Goal: Complete application form: Complete application form

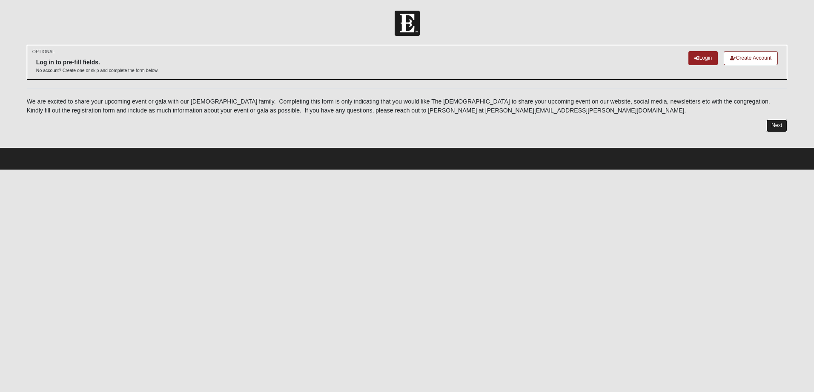
click at [778, 122] on link "Next" at bounding box center [776, 125] width 21 height 12
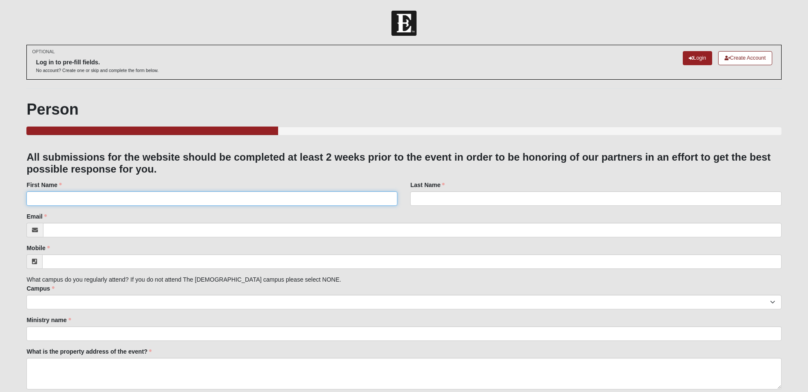
click at [183, 201] on input "First Name" at bounding box center [211, 198] width 371 height 14
type input "[PERSON_NAME]"
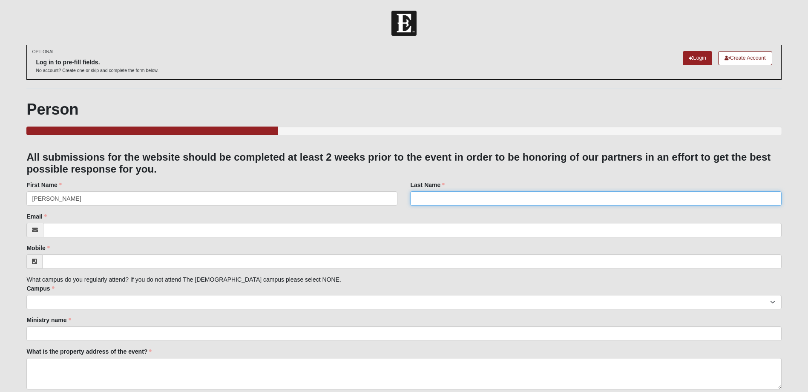
type input "[PERSON_NAME]"
type input "[EMAIL_ADDRESS][DOMAIN_NAME]"
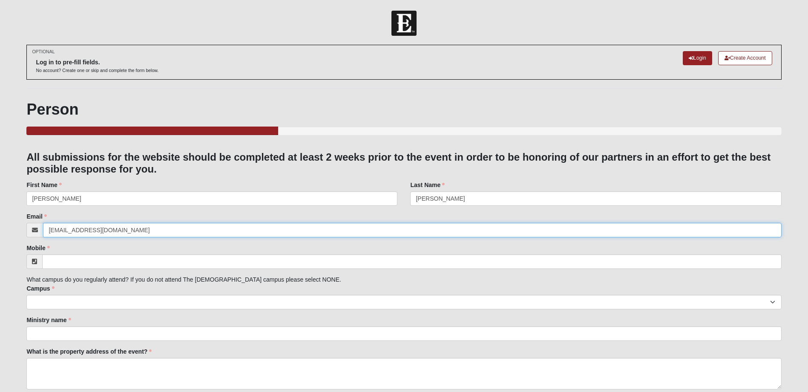
type input "[PHONE_NUMBER]"
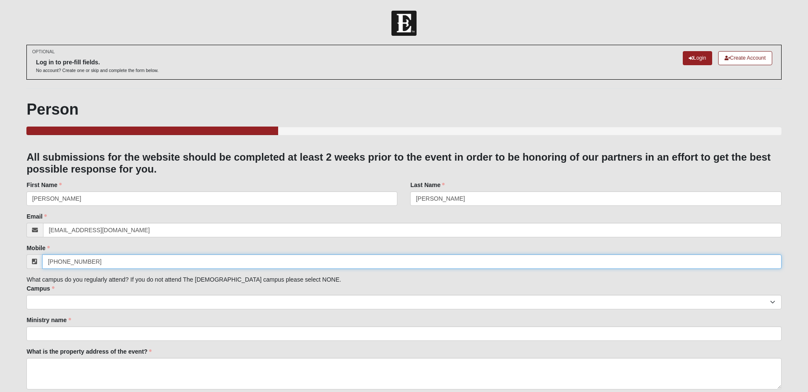
type input "First Coast Women's Services"
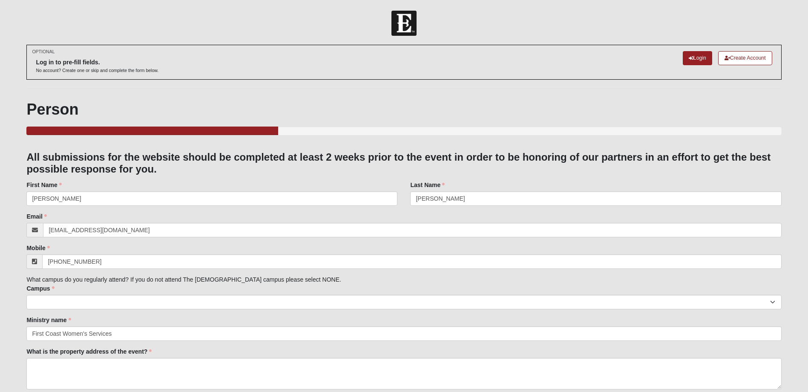
type input "Denim and Bling"
type input "[URL][DOMAIN_NAME]"
type input "[PERSON_NAME]"
type input "[EMAIL_ADDRESS][DOMAIN_NAME]"
type input "[PHONE_NUMBER]"
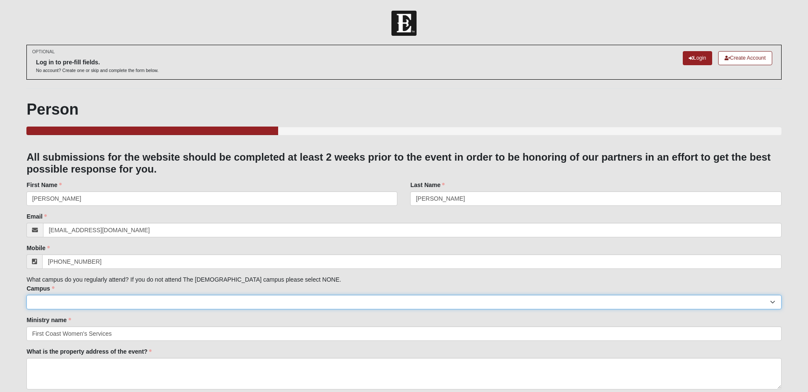
click at [95, 301] on select "Arlington Baymeadows Eleven22 Online [PERSON_NAME][GEOGRAPHIC_DATA] Jesup [GEOG…" at bounding box center [403, 302] width 754 height 14
select select "2"
click at [26, 295] on select "Arlington Baymeadows Eleven22 Online [PERSON_NAME][GEOGRAPHIC_DATA] Jesup [GEOG…" at bounding box center [403, 302] width 754 height 14
